Goal: Task Accomplishment & Management: Manage account settings

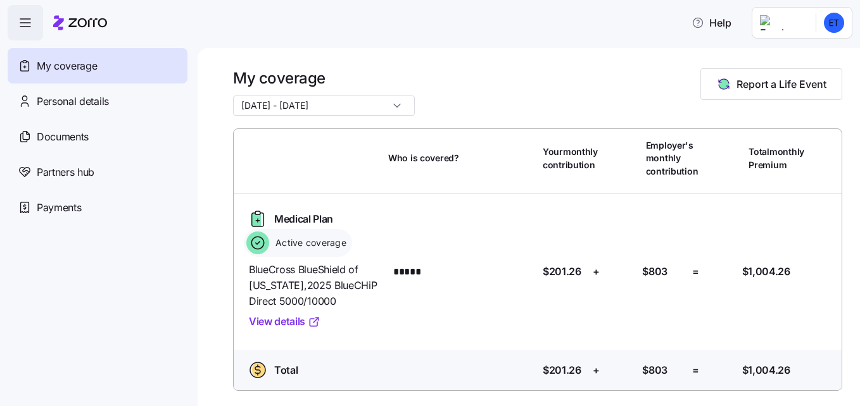
scroll to position [16, 0]
click at [57, 100] on span "Personal details" at bounding box center [73, 102] width 72 height 16
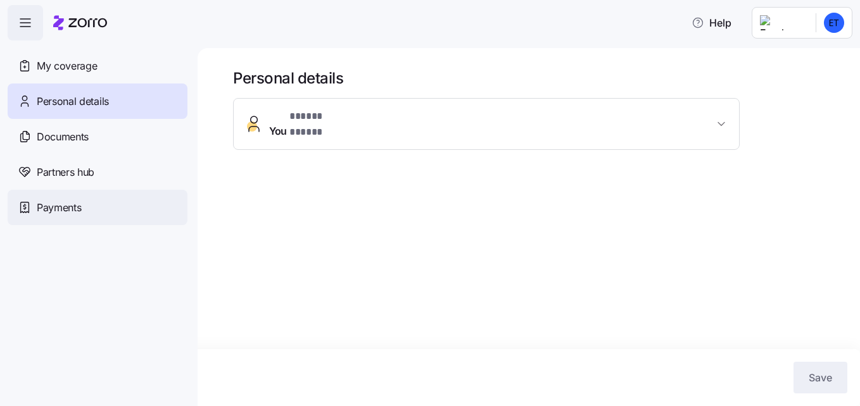
click at [44, 204] on span "Payments" at bounding box center [59, 208] width 44 height 16
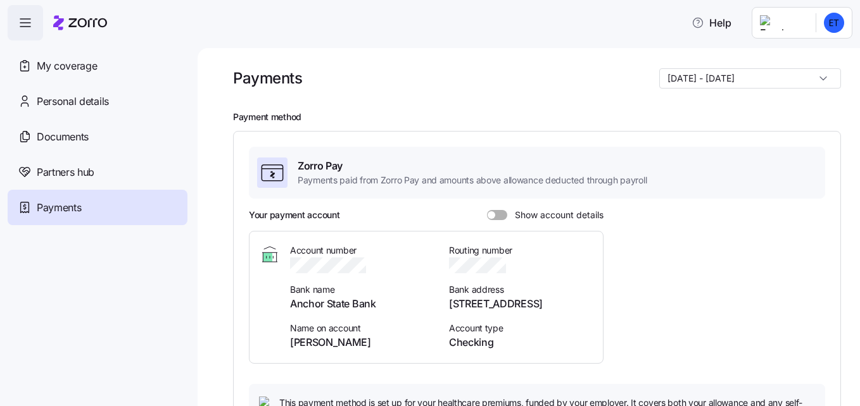
click at [489, 217] on span at bounding box center [491, 215] width 8 height 8
click at [487, 210] on input "Show account details" at bounding box center [487, 210] width 0 height 0
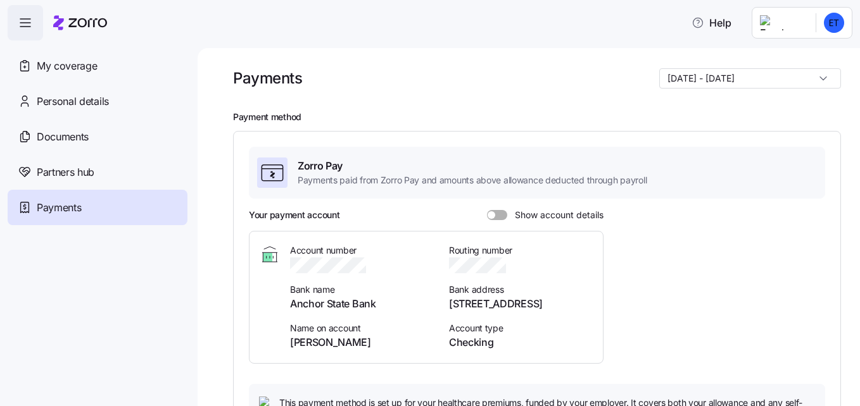
click at [487, 210] on input "Show account details" at bounding box center [487, 210] width 0 height 0
